Goal: Navigation & Orientation: Find specific page/section

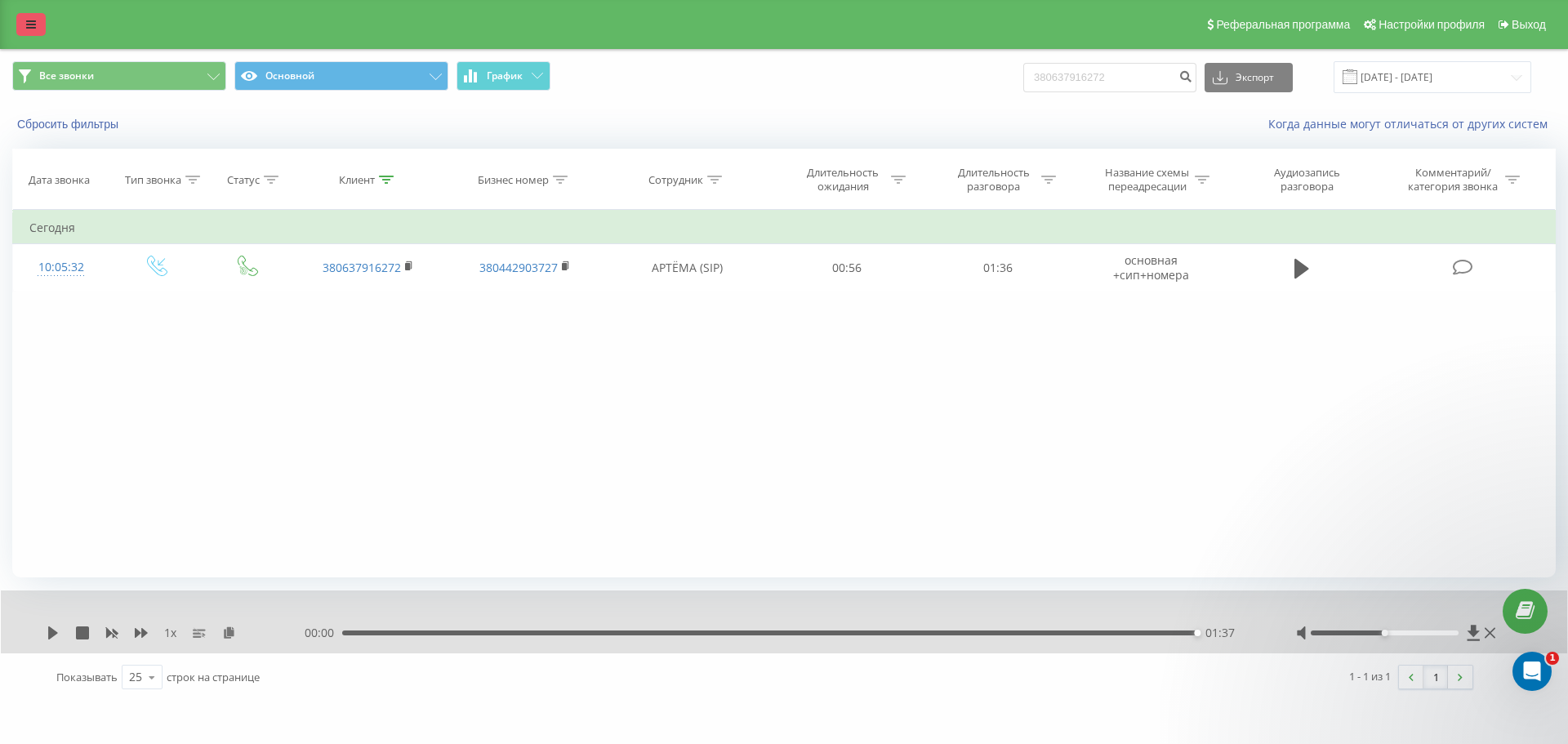
click at [17, 19] on link at bounding box center [31, 25] width 30 height 23
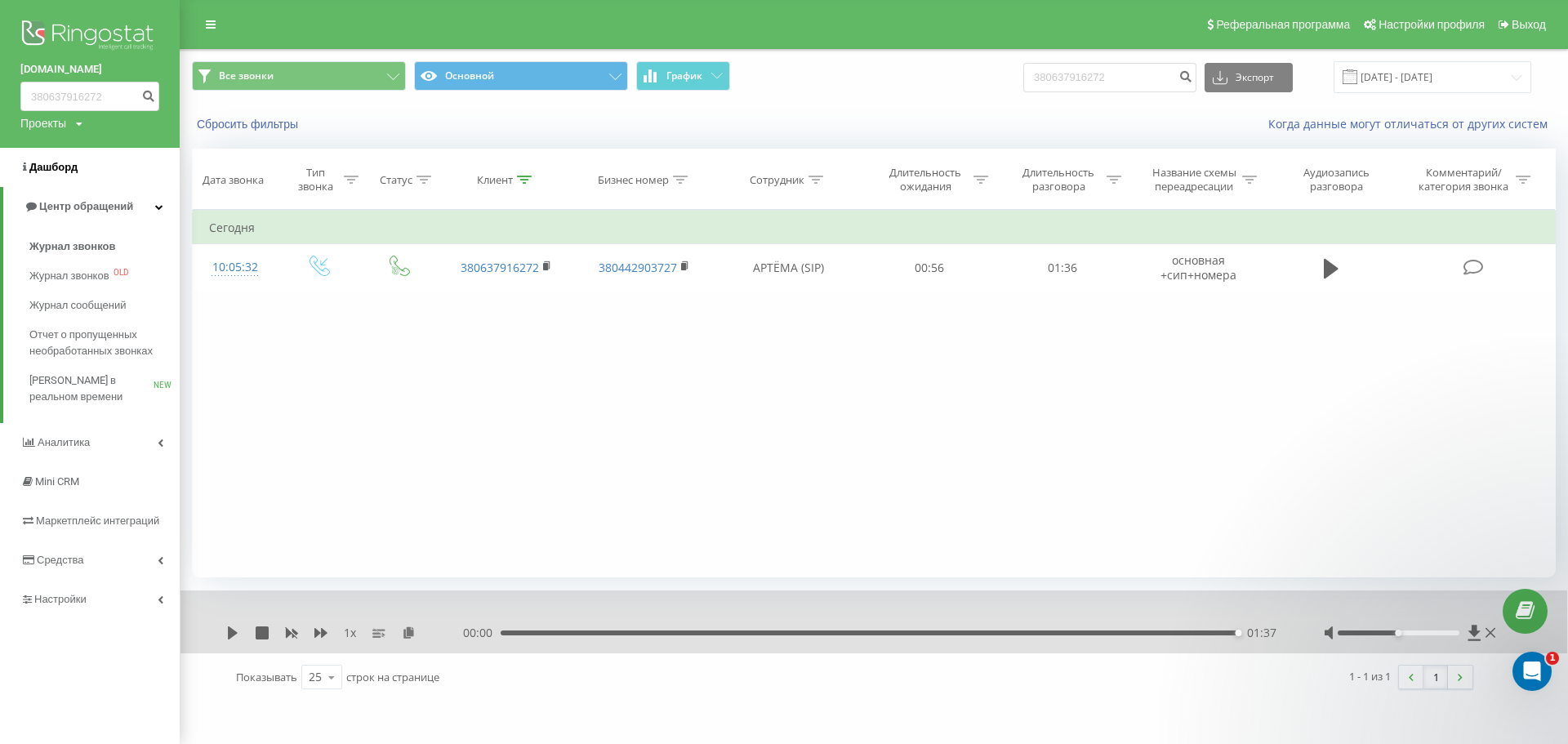
click at [53, 172] on span "Дашборд" at bounding box center [53, 167] width 48 height 12
click at [83, 208] on span "Центр обращений" at bounding box center [86, 206] width 94 height 12
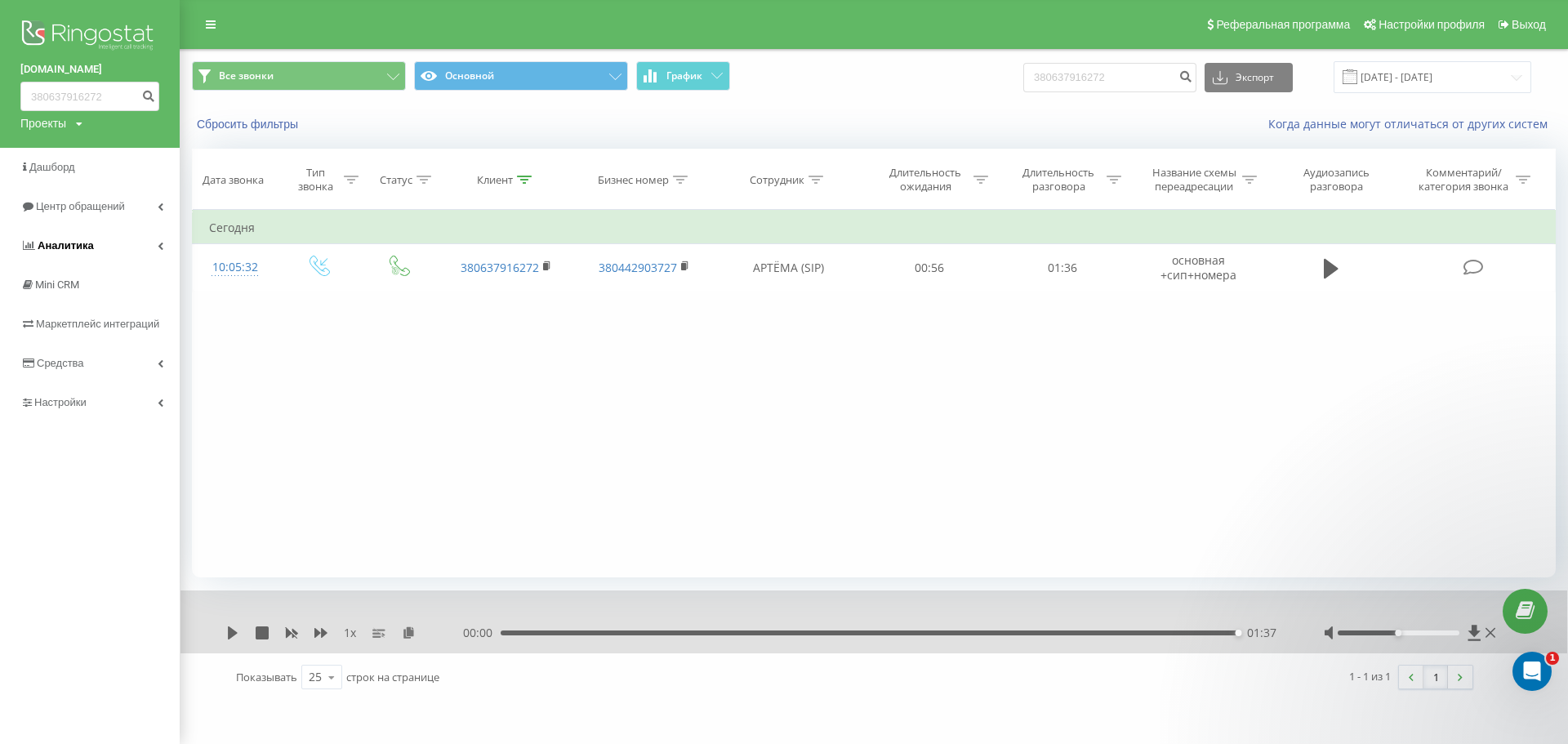
click at [76, 241] on span "Аналитика" at bounding box center [65, 245] width 56 height 12
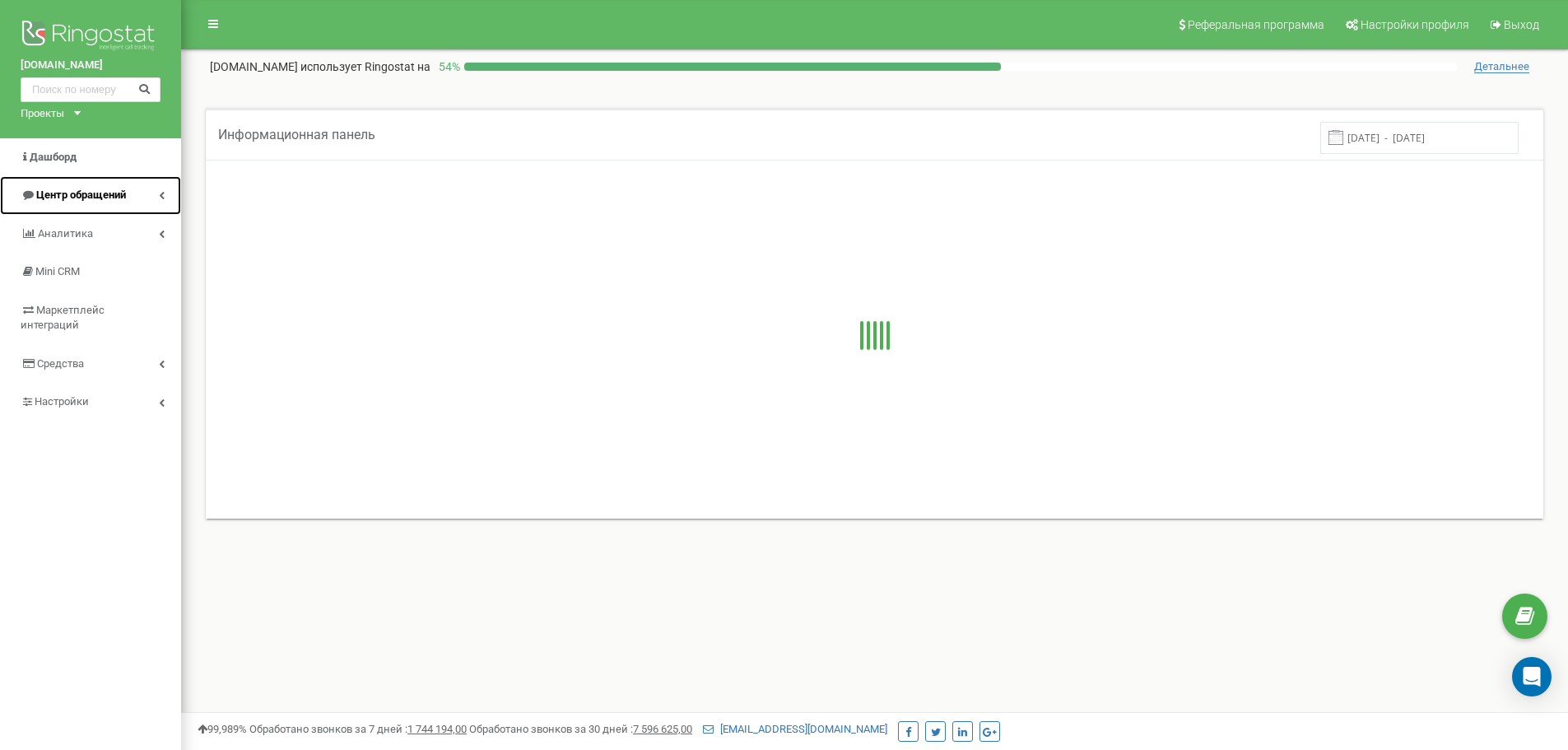
click at [71, 197] on span "Центр обращений" at bounding box center [81, 194] width 89 height 12
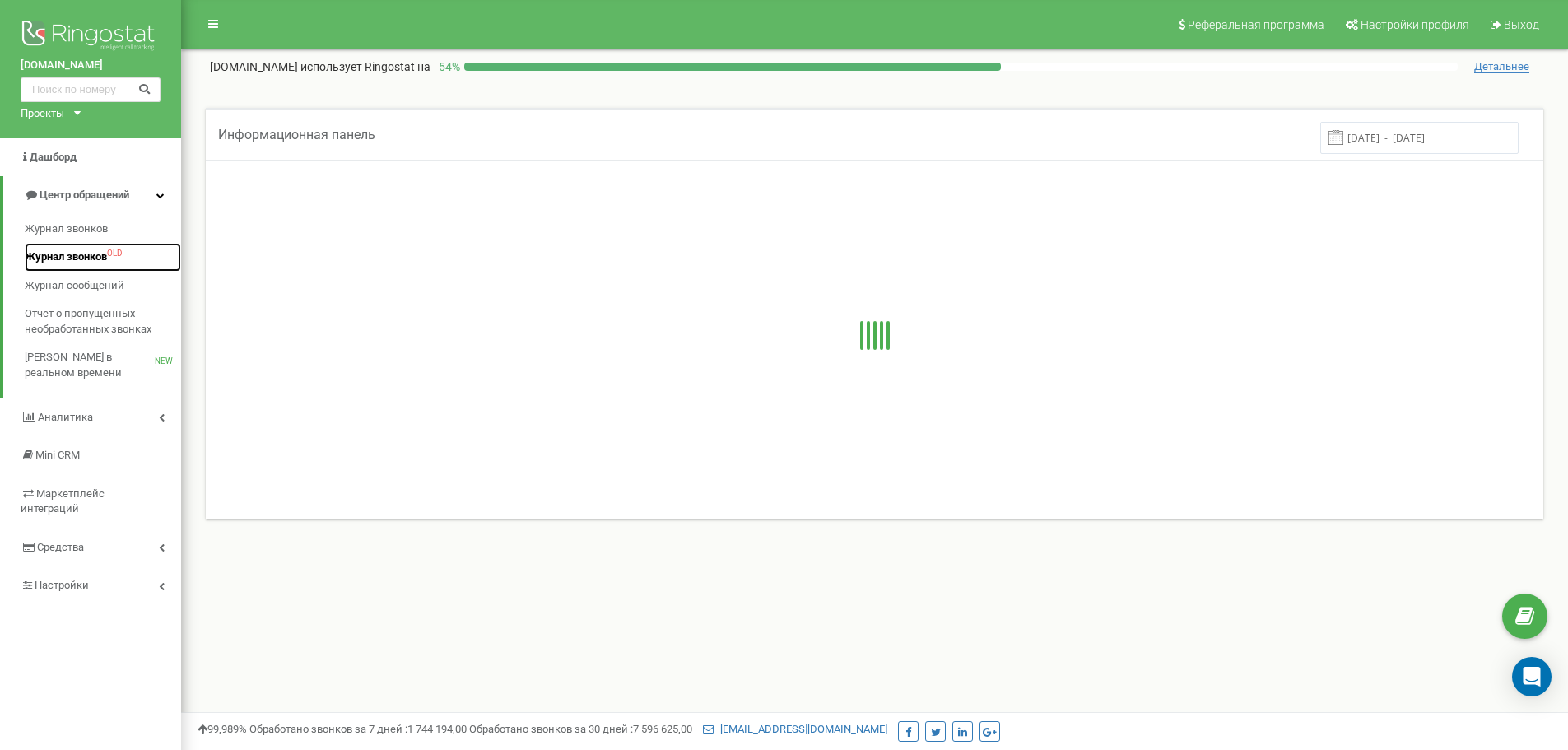
click at [67, 248] on link "Журнал звонков OLD" at bounding box center [103, 257] width 157 height 29
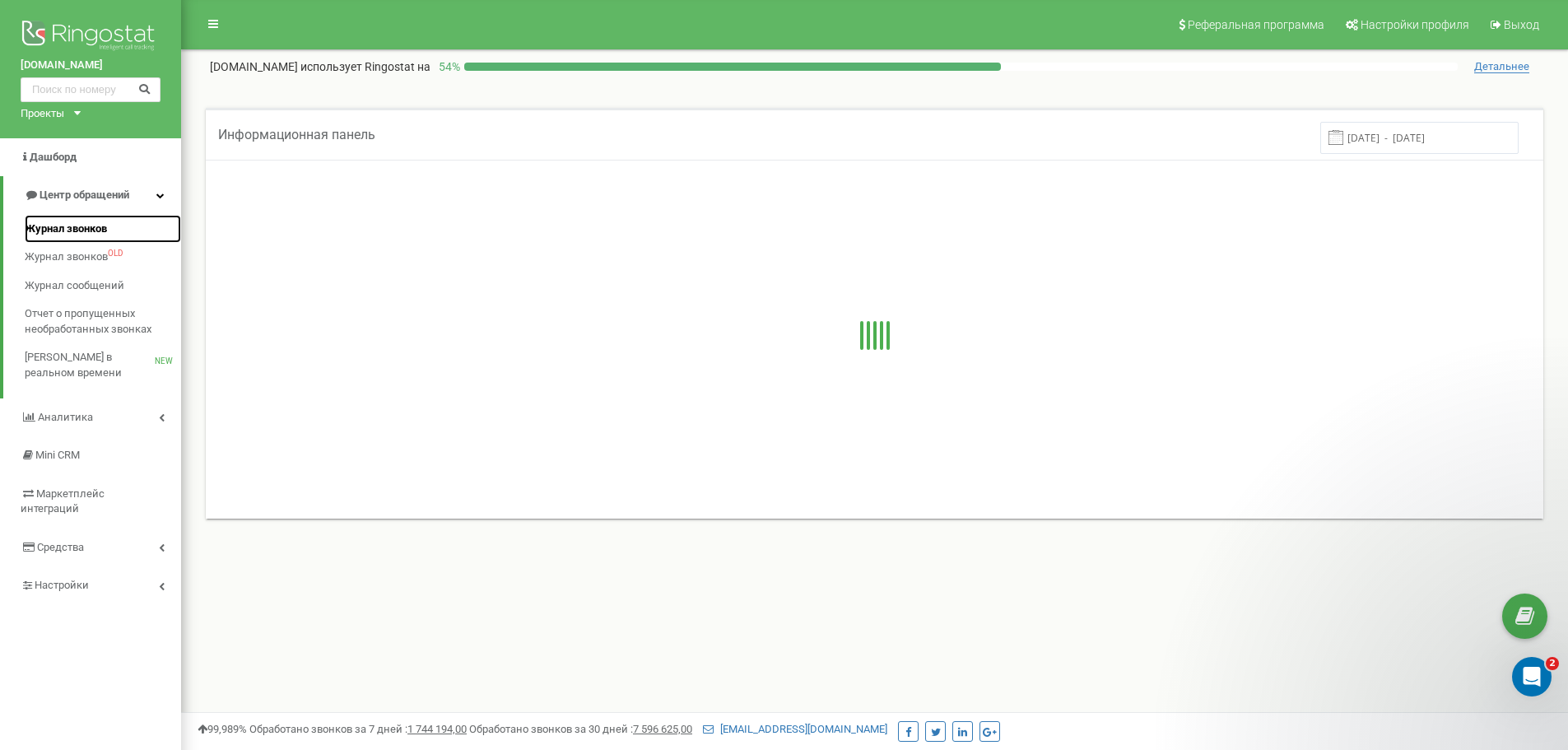
click at [67, 232] on span "Журнал звонков" at bounding box center [66, 229] width 83 height 15
